Goal: Register for event/course

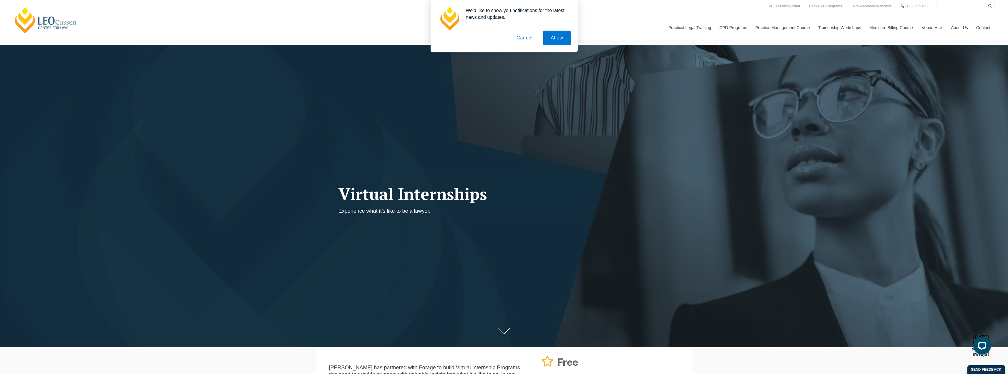
click at [531, 40] on button "Cancel" at bounding box center [524, 38] width 31 height 15
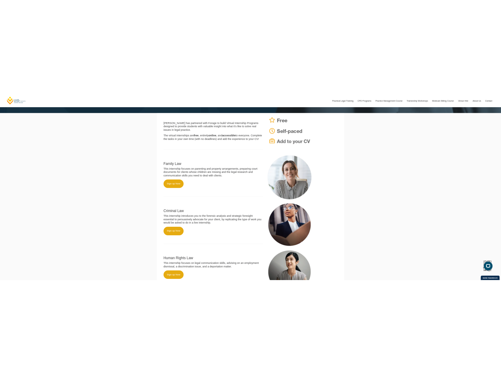
scroll to position [324, 0]
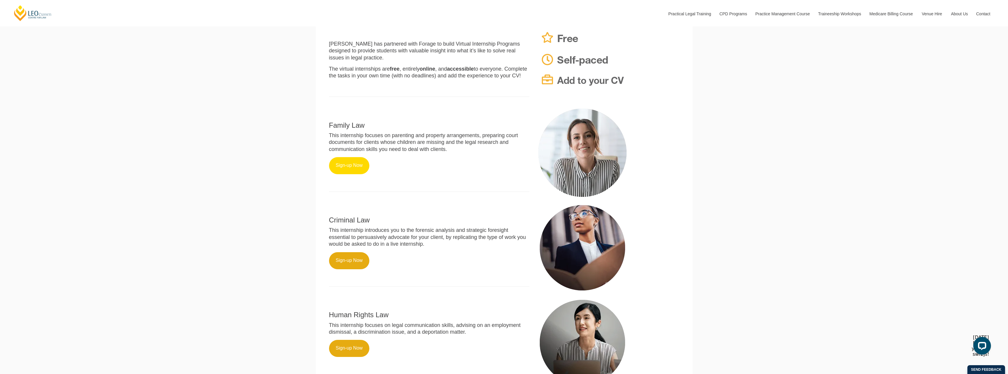
click at [355, 169] on link "Sign-up Now" at bounding box center [349, 165] width 41 height 17
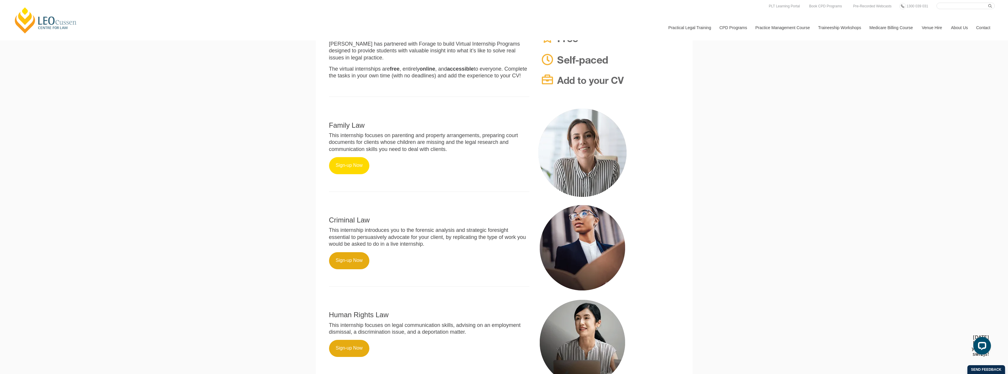
click at [352, 173] on link "Sign-up Now" at bounding box center [349, 165] width 41 height 17
